Goal: Contribute content

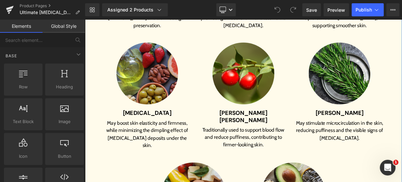
scroll to position [1492, 0]
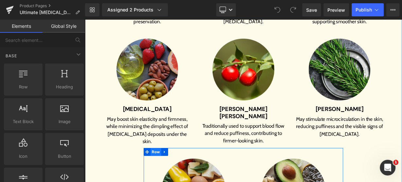
click at [173, 180] on span "Row" at bounding box center [173, 185] width 13 height 10
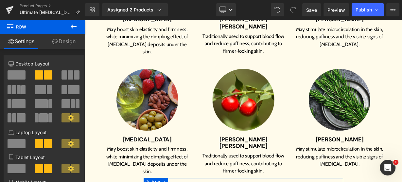
scroll to position [1633, 0]
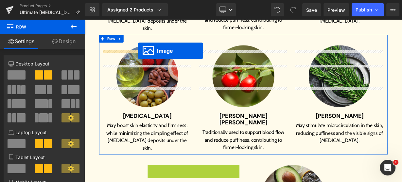
drag, startPoint x: 215, startPoint y: 163, endPoint x: 151, endPoint y: 58, distance: 123.0
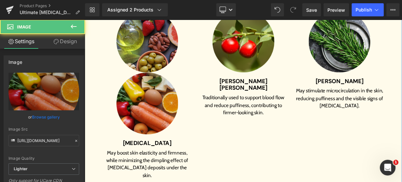
scroll to position [1712, 0]
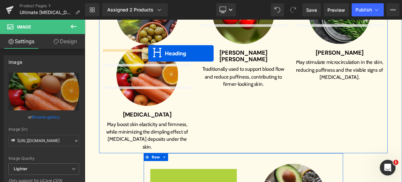
drag, startPoint x: 214, startPoint y: 129, endPoint x: 164, endPoint y: 62, distance: 83.8
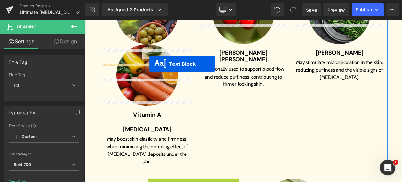
drag, startPoint x: 214, startPoint y: 153, endPoint x: 166, endPoint y: 75, distance: 91.7
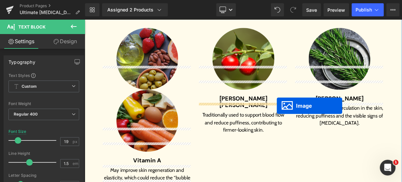
scroll to position [1613, 0]
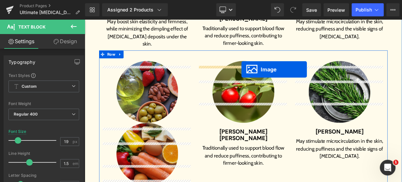
drag, startPoint x: 339, startPoint y: 204, endPoint x: 280, endPoint y: 82, distance: 135.2
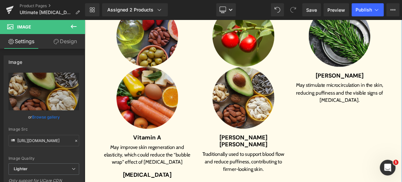
scroll to position [1744, 0]
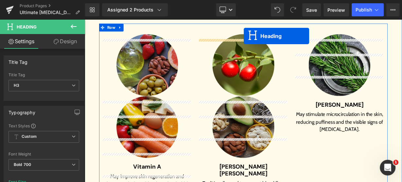
scroll to position [1634, 0]
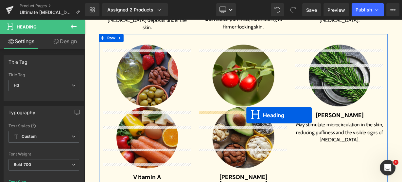
drag, startPoint x: 339, startPoint y: 145, endPoint x: 286, endPoint y: 137, distance: 53.3
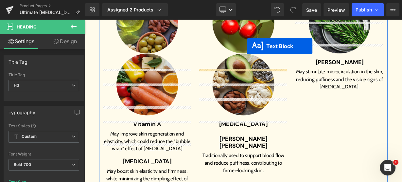
scroll to position [1687, 0]
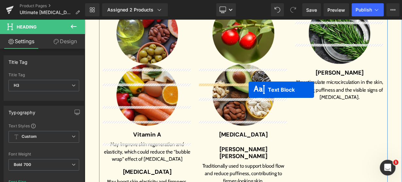
drag, startPoint x: 337, startPoint y: 125, endPoint x: 289, endPoint y: 107, distance: 50.9
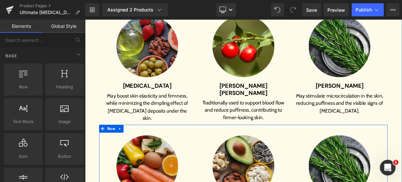
scroll to position [1530, 0]
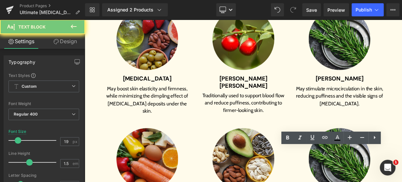
paste div
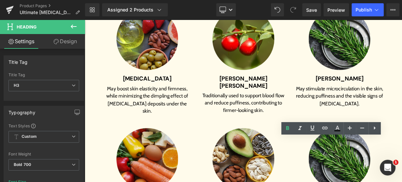
paste div
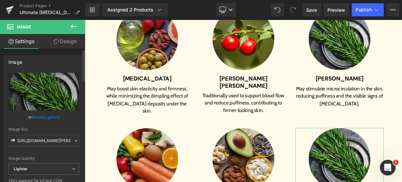
click at [49, 116] on link "Browse gallery" at bounding box center [46, 116] width 28 height 11
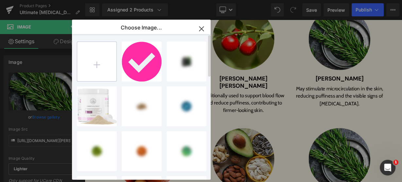
click at [86, 65] on input "file" at bounding box center [96, 61] width 39 height 39
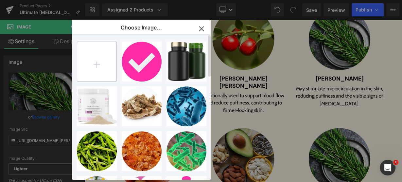
type input "C:\fakepath\Ellipse 253.png"
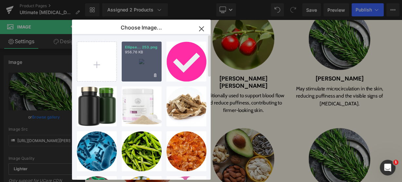
click at [136, 69] on div "Ellipse... 253.png 956.76 KB" at bounding box center [142, 62] width 40 height 40
type input "[URL][DOMAIN_NAME]"
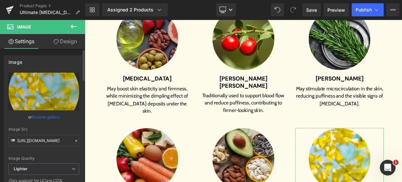
click at [48, 117] on link "Browse gallery" at bounding box center [46, 116] width 28 height 11
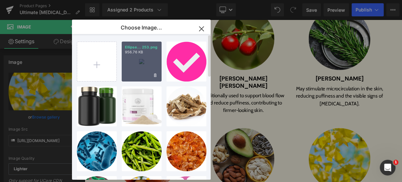
click at [138, 68] on div "Ellipse... 253.png 956.76 KB" at bounding box center [142, 62] width 40 height 40
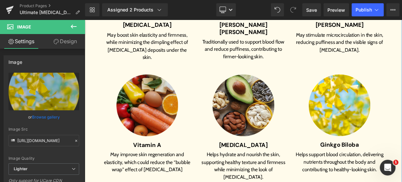
scroll to position [1608, 0]
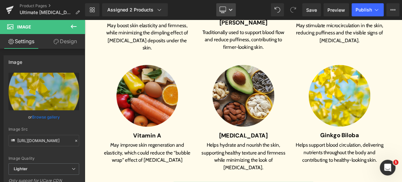
click at [225, 11] on icon at bounding box center [223, 9] width 6 height 5
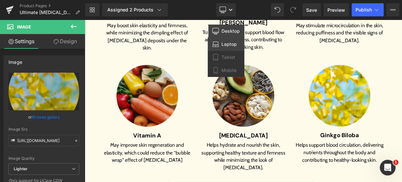
click at [228, 43] on span "Laptop" at bounding box center [229, 44] width 15 height 6
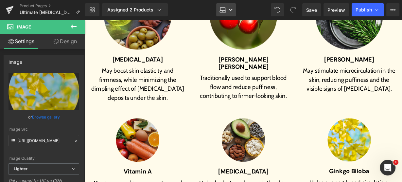
click at [231, 10] on icon at bounding box center [231, 10] width 4 height 4
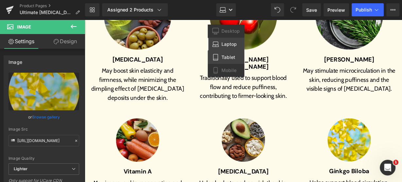
click at [227, 58] on span "Tablet" at bounding box center [229, 57] width 14 height 6
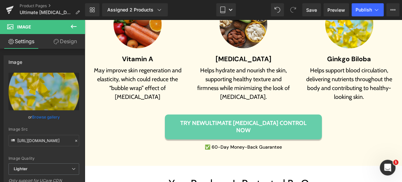
scroll to position [1458, 0]
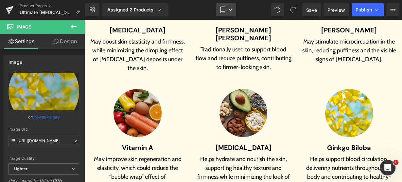
click at [229, 10] on icon at bounding box center [231, 10] width 4 height 4
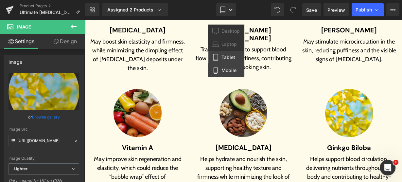
click at [235, 67] on span "Mobile" at bounding box center [229, 70] width 15 height 6
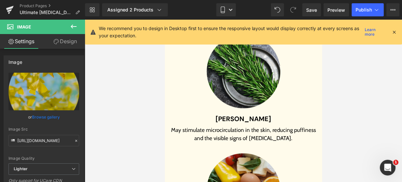
scroll to position [2377, 0]
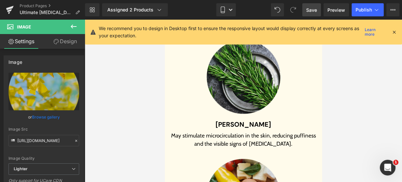
click at [311, 10] on span "Save" at bounding box center [311, 10] width 11 height 7
click at [392, 12] on icon at bounding box center [392, 9] width 5 height 5
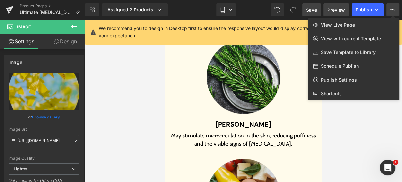
click at [338, 13] on span "Preview" at bounding box center [337, 10] width 18 height 7
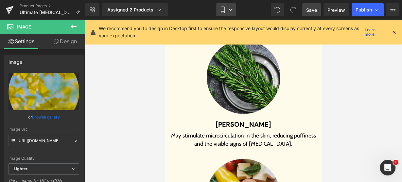
click at [229, 9] on icon at bounding box center [231, 10] width 4 height 4
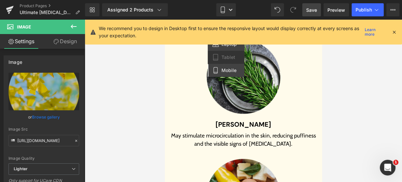
click at [230, 47] on span "Laptop" at bounding box center [229, 44] width 15 height 6
type input "45"
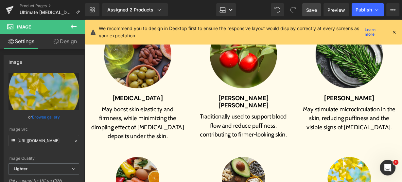
scroll to position [1480, 0]
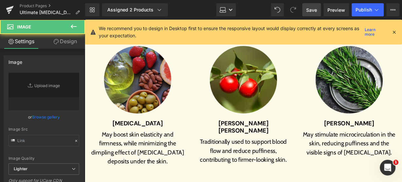
type input "[URL][DOMAIN_NAME]"
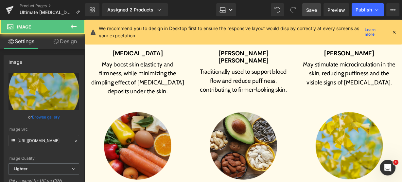
scroll to position [1584, 0]
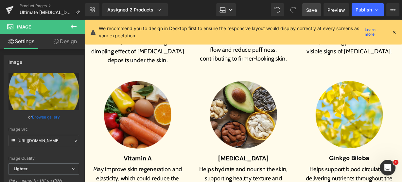
click at [317, 9] on span "Save" at bounding box center [311, 10] width 11 height 7
click at [226, 13] on link "Laptop" at bounding box center [226, 9] width 20 height 13
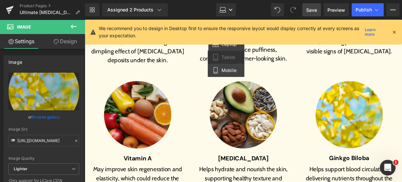
click at [225, 72] on span "Mobile" at bounding box center [229, 70] width 15 height 6
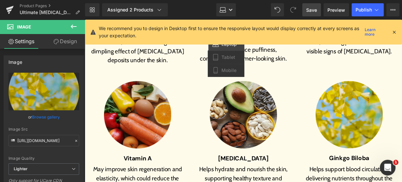
type input "50"
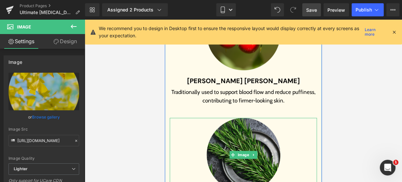
scroll to position [2308, 0]
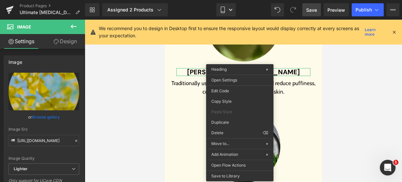
drag, startPoint x: 399, startPoint y: 121, endPoint x: 234, endPoint y: 101, distance: 165.7
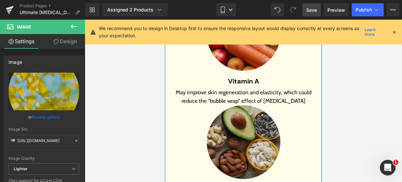
scroll to position [2544, 0]
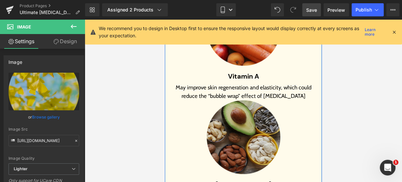
click at [238, 119] on img at bounding box center [244, 137] width 74 height 74
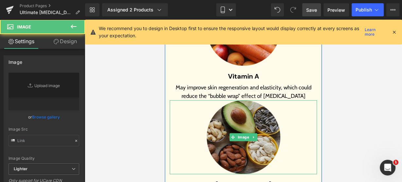
type input "[URL][DOMAIN_NAME]"
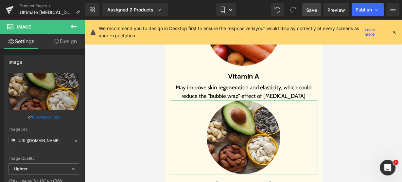
click at [74, 46] on link "Design" at bounding box center [65, 41] width 43 height 15
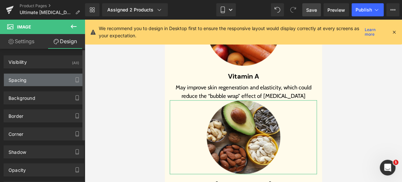
click at [44, 78] on div "Spacing" at bounding box center [44, 80] width 80 height 12
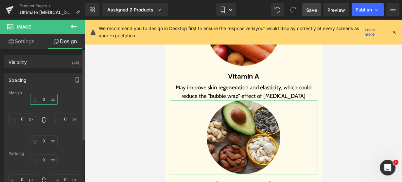
click at [44, 98] on input "0" at bounding box center [43, 99] width 27 height 11
type input "20"
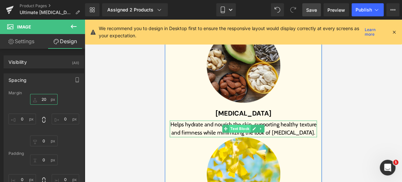
scroll to position [2648, 0]
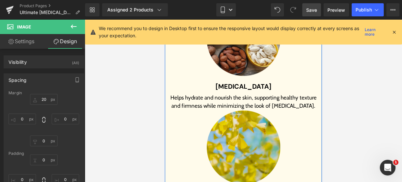
click at [243, 131] on div "Image" at bounding box center [243, 147] width 147 height 74
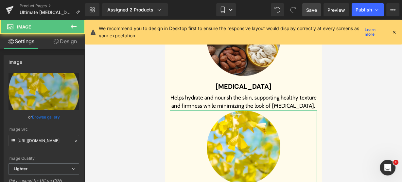
click at [63, 42] on link "Design" at bounding box center [65, 41] width 43 height 15
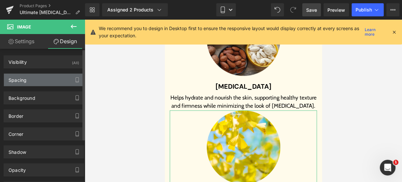
click at [32, 83] on div "Spacing" at bounding box center [44, 80] width 80 height 12
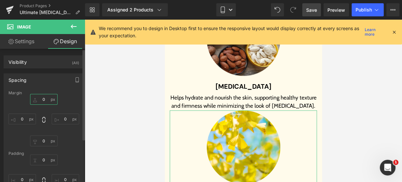
click at [42, 100] on input "0" at bounding box center [43, 99] width 27 height 11
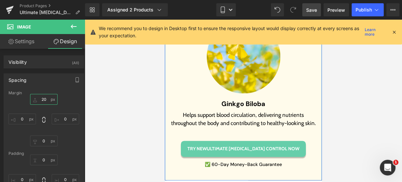
scroll to position [2753, 0]
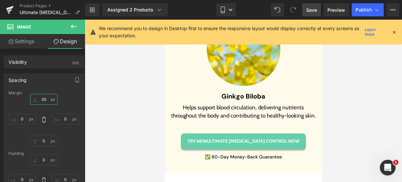
type input "20"
click at [318, 10] on link "Save" at bounding box center [311, 9] width 19 height 13
click at [368, 7] on span "Publish" at bounding box center [364, 9] width 16 height 5
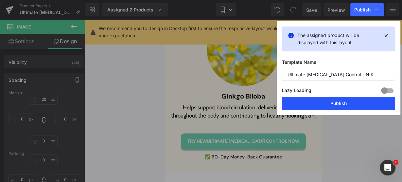
click at [351, 104] on button "Publish" at bounding box center [338, 103] width 113 height 13
